Goal: Transaction & Acquisition: Obtain resource

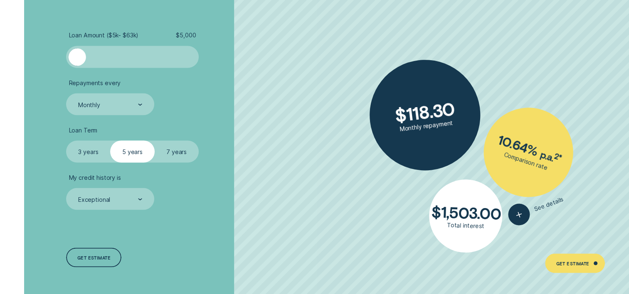
scroll to position [1546, 0]
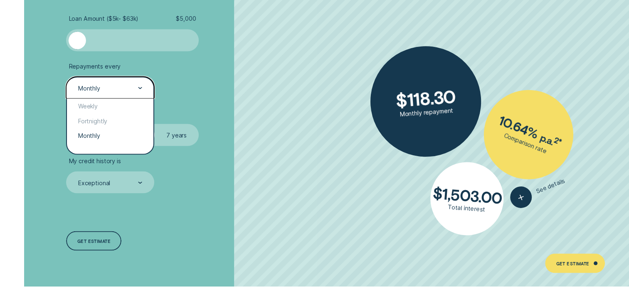
click at [141, 91] on div at bounding box center [140, 87] width 4 height 21
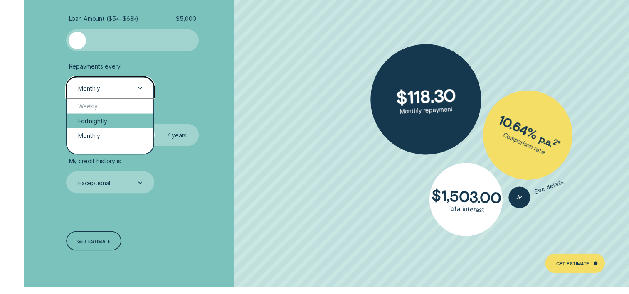
click at [109, 123] on div "Fortnightly" at bounding box center [110, 120] width 86 height 15
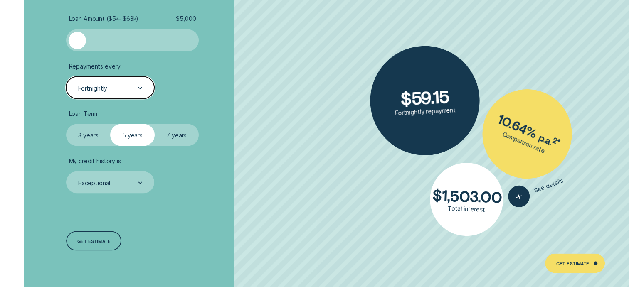
click at [139, 93] on div at bounding box center [140, 87] width 4 height 21
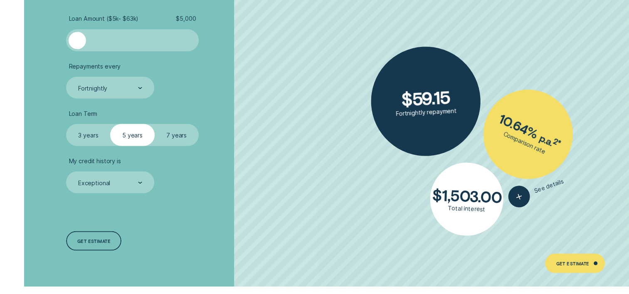
click at [175, 84] on li "Repayments every Fortnightly" at bounding box center [167, 80] width 202 height 37
click at [172, 135] on label "7 years" at bounding box center [177, 135] width 44 height 22
click at [155, 124] on input "7 years" at bounding box center [155, 124] width 0 height 0
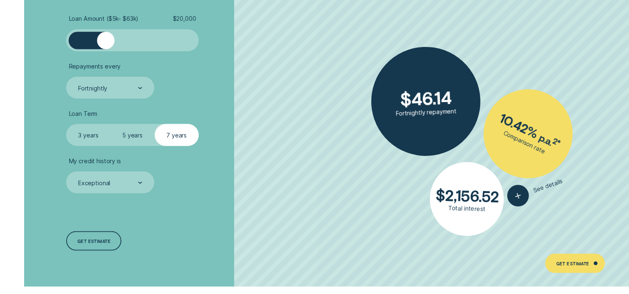
click at [106, 41] on div at bounding box center [132, 40] width 110 height 17
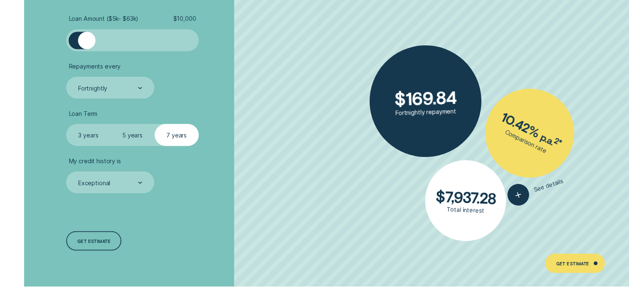
click at [86, 43] on div at bounding box center [132, 40] width 110 height 17
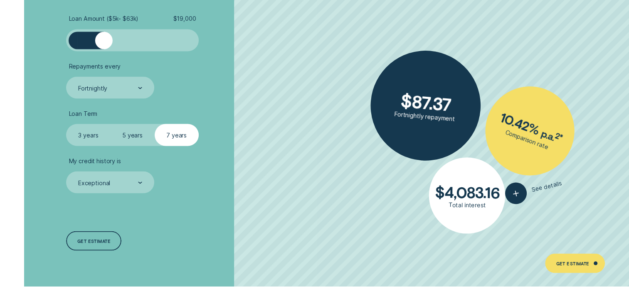
click at [103, 44] on div at bounding box center [132, 40] width 110 height 17
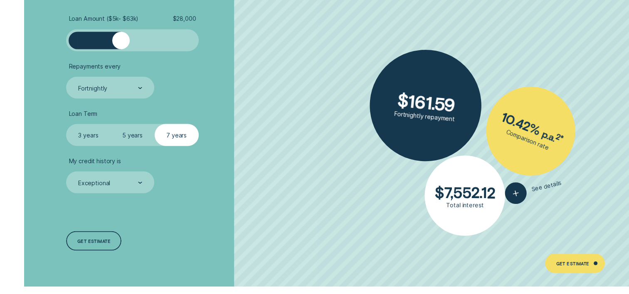
click at [121, 44] on div at bounding box center [132, 40] width 110 height 17
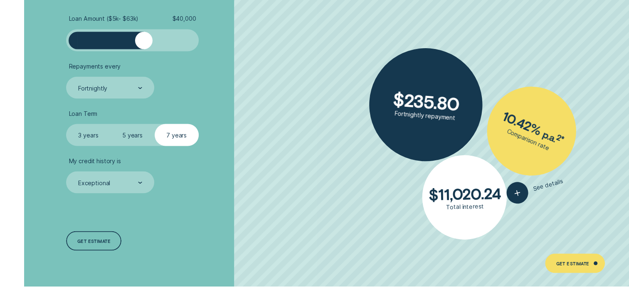
click at [143, 44] on div at bounding box center [132, 40] width 110 height 17
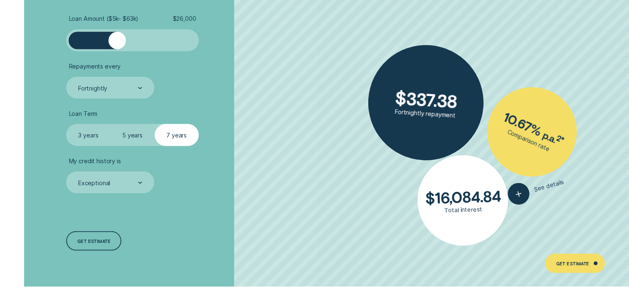
click at [118, 44] on div at bounding box center [132, 40] width 110 height 17
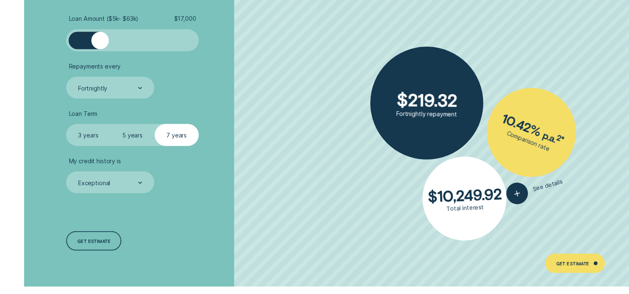
click at [100, 43] on div at bounding box center [132, 40] width 110 height 17
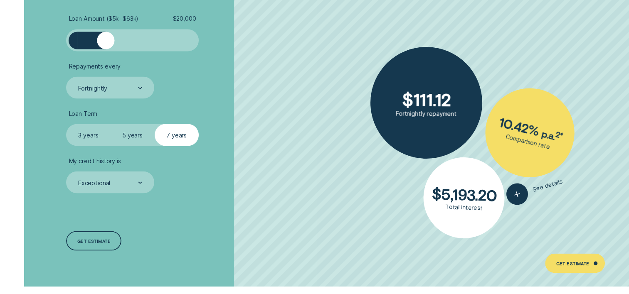
click at [106, 42] on div at bounding box center [105, 40] width 17 height 17
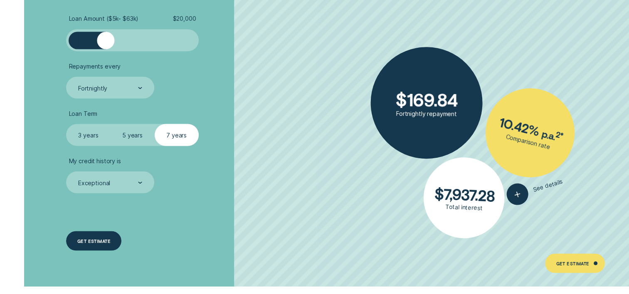
click at [106, 240] on div "Get estimate" at bounding box center [93, 241] width 33 height 4
